Goal: Transaction & Acquisition: Purchase product/service

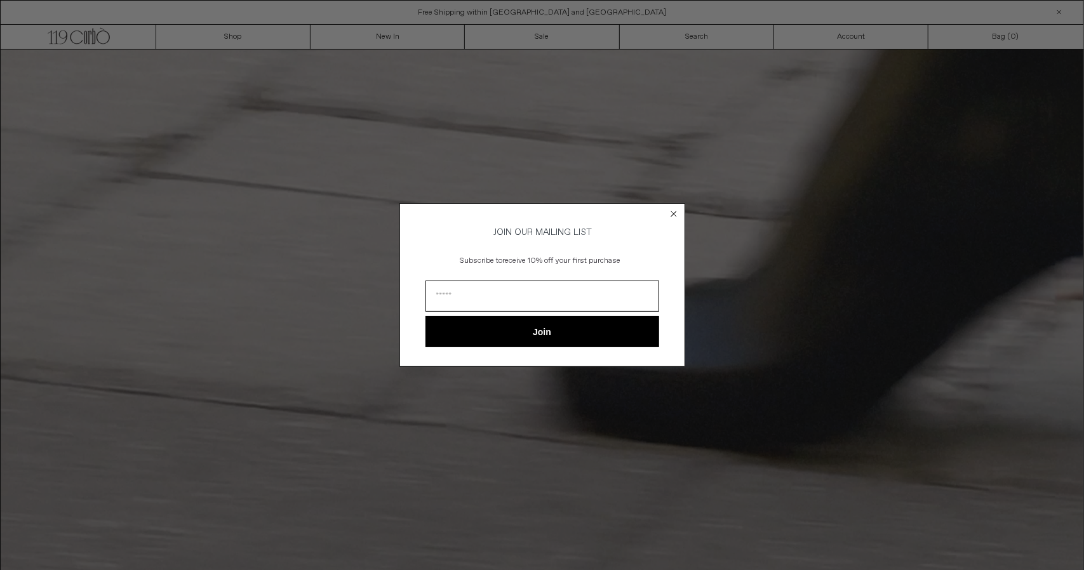
click at [673, 211] on icon "Close dialog" at bounding box center [673, 213] width 5 height 5
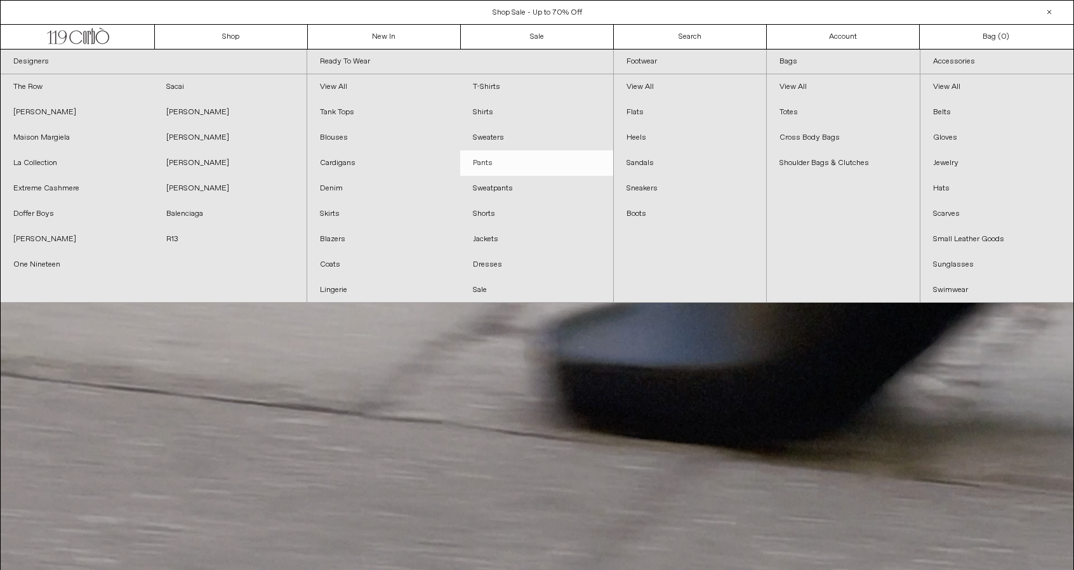
click at [486, 168] on link "Pants" at bounding box center [536, 162] width 153 height 25
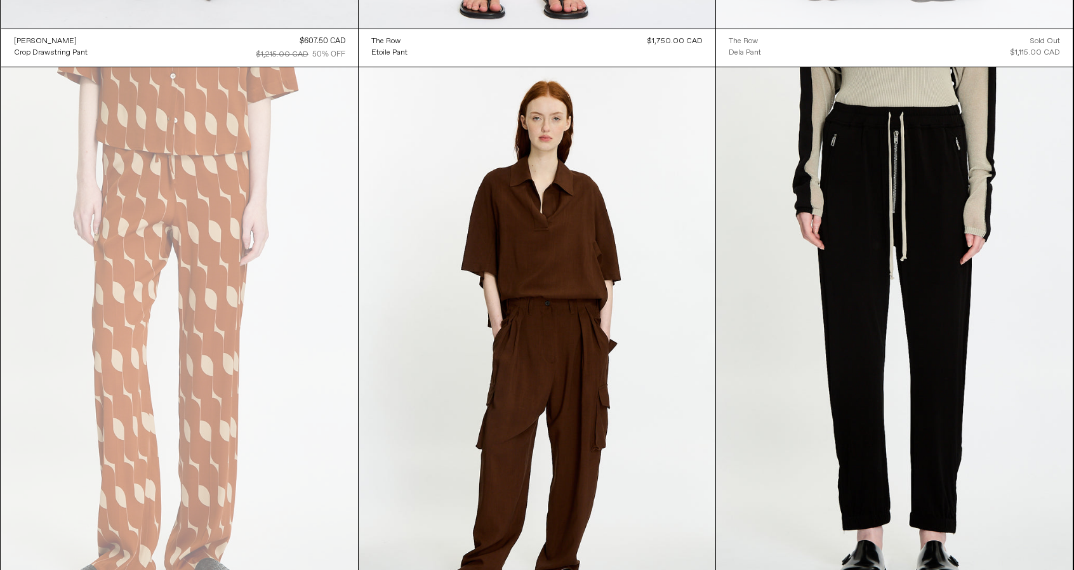
scroll to position [5286, 0]
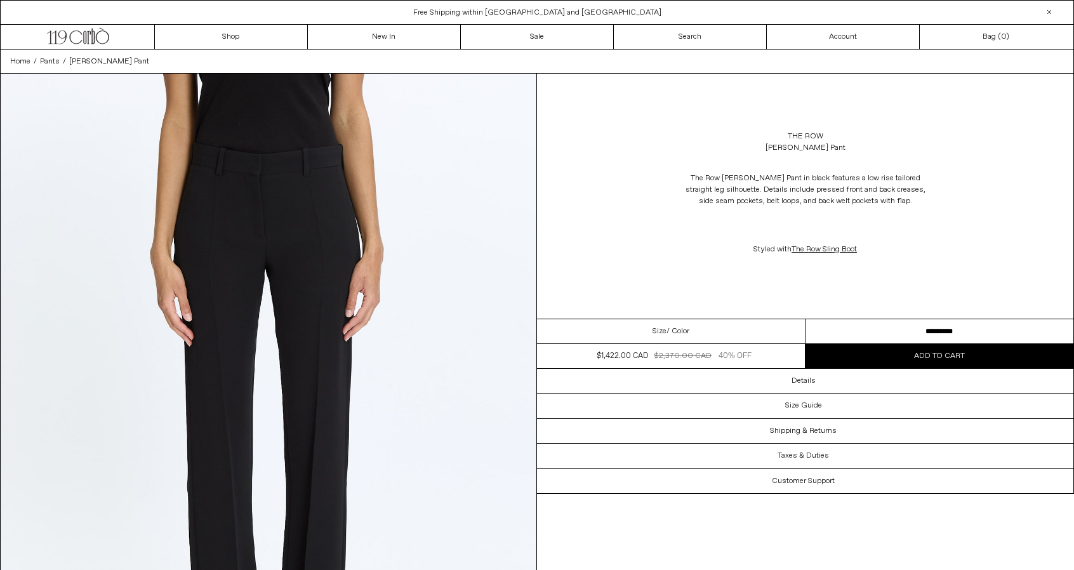
click at [860, 328] on select "**********" at bounding box center [940, 331] width 269 height 25
click at [787, 223] on p at bounding box center [806, 225] width 254 height 24
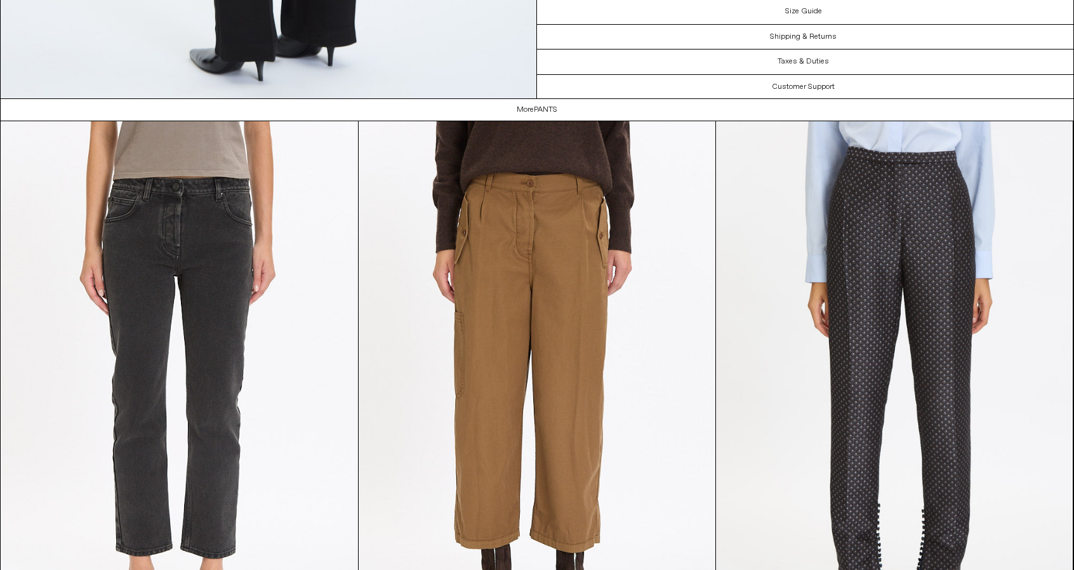
scroll to position [2031, 0]
